Goal: Check status: Check status

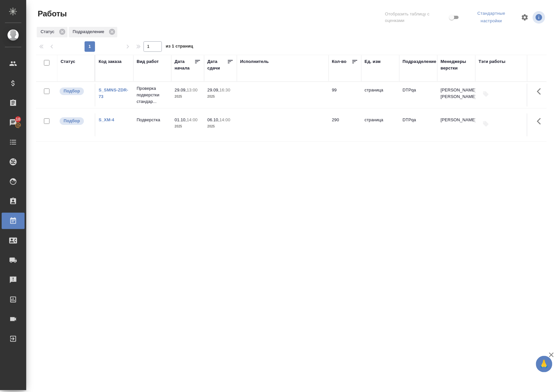
click at [207, 232] on div "Статус Код заказа Вид работ Дата начала Дата сдачи Исполнитель Кол-во Ед. изм П…" at bounding box center [291, 173] width 510 height 236
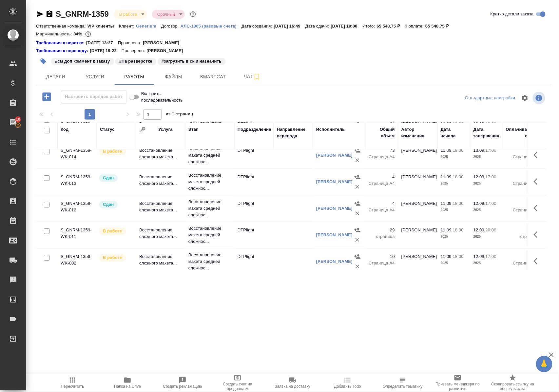
scroll to position [131, 0]
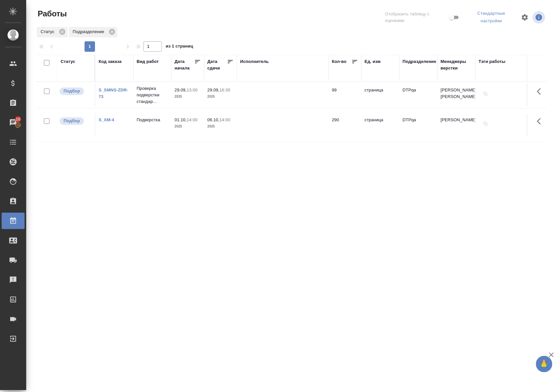
click at [466, 195] on div "Статус Код заказа Вид работ Дата начала Дата сдачи Исполнитель Кол-во Ед. изм П…" at bounding box center [291, 173] width 510 height 236
